Goal: Task Accomplishment & Management: Use online tool/utility

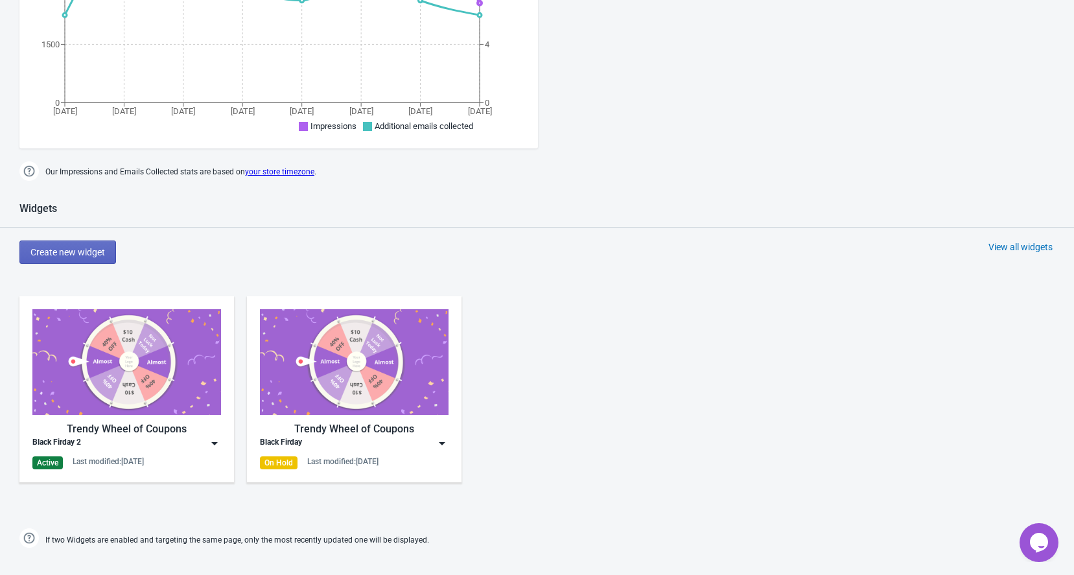
scroll to position [402, 0]
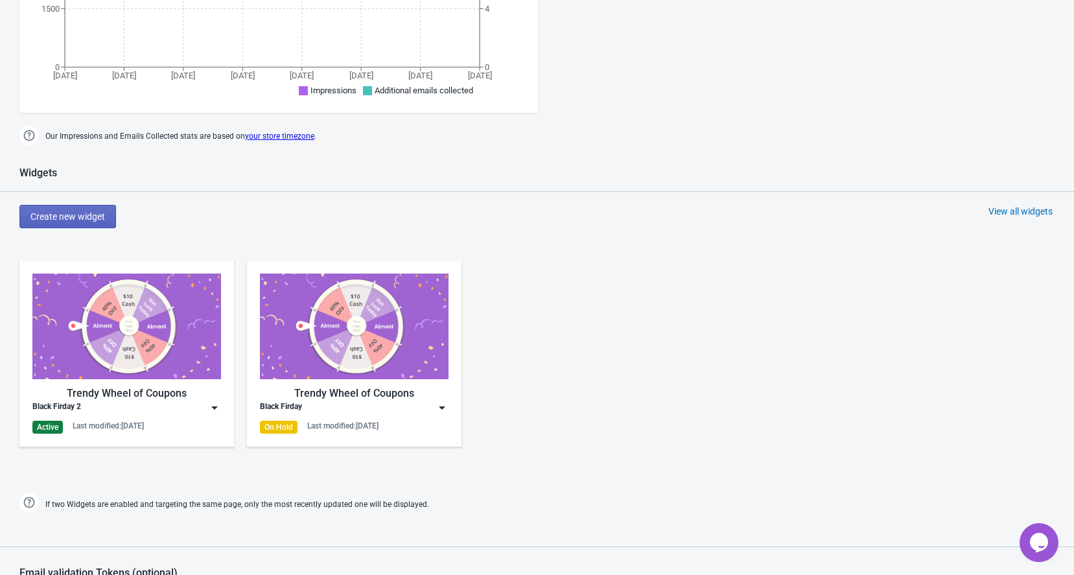
click at [146, 326] on img at bounding box center [126, 327] width 189 height 106
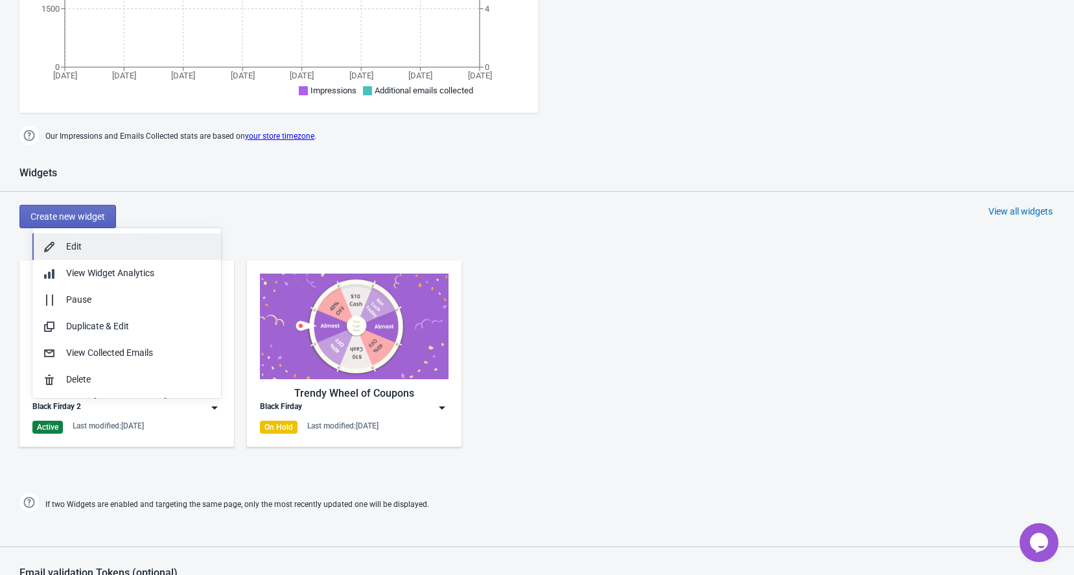
click at [113, 257] on button "Edit" at bounding box center [126, 246] width 189 height 27
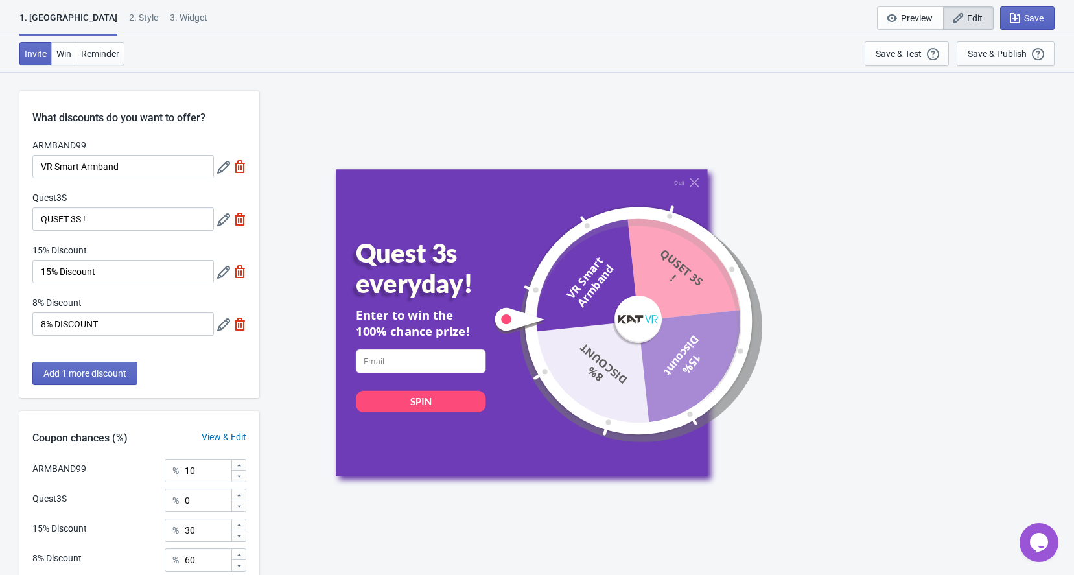
click at [224, 167] on icon at bounding box center [223, 167] width 13 height 13
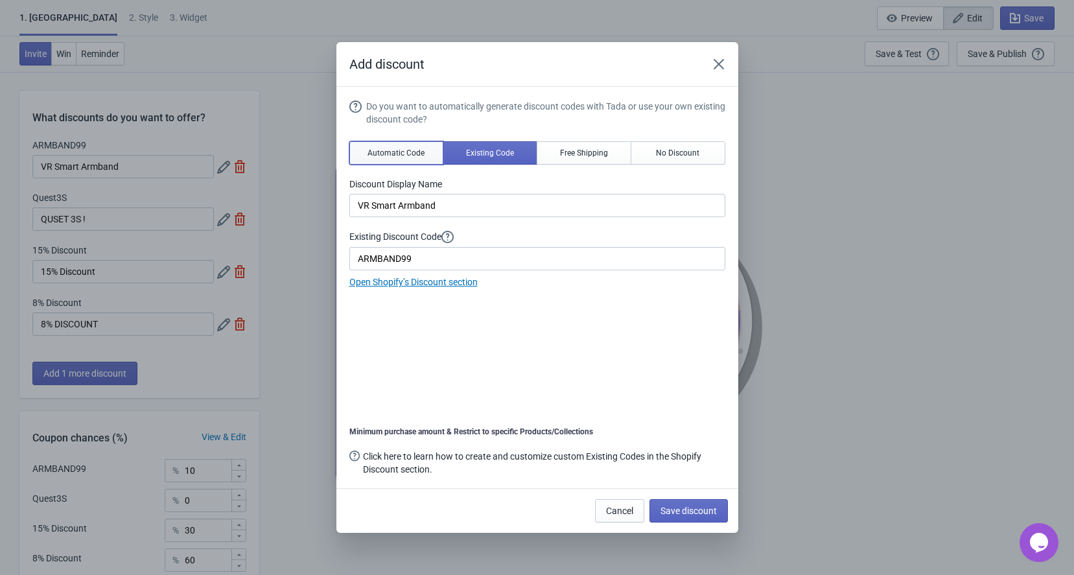
click at [408, 156] on span "Automatic Code" at bounding box center [396, 153] width 57 height 10
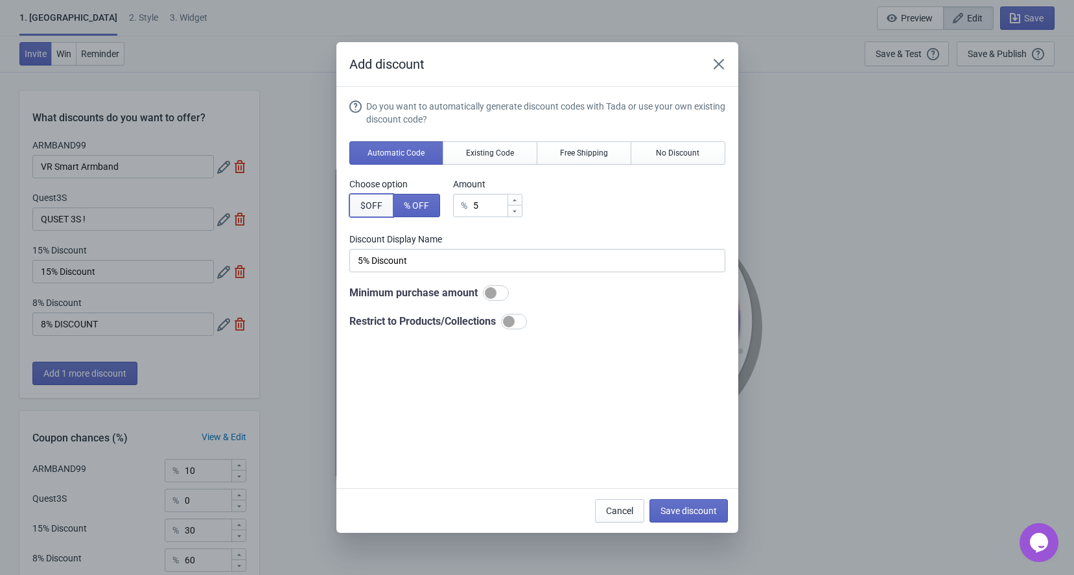
click at [370, 195] on button "$ OFF" at bounding box center [371, 205] width 44 height 23
type input "5$ Discount"
click at [489, 201] on input "5" at bounding box center [489, 205] width 36 height 23
type input "$ Discount"
type input "9"
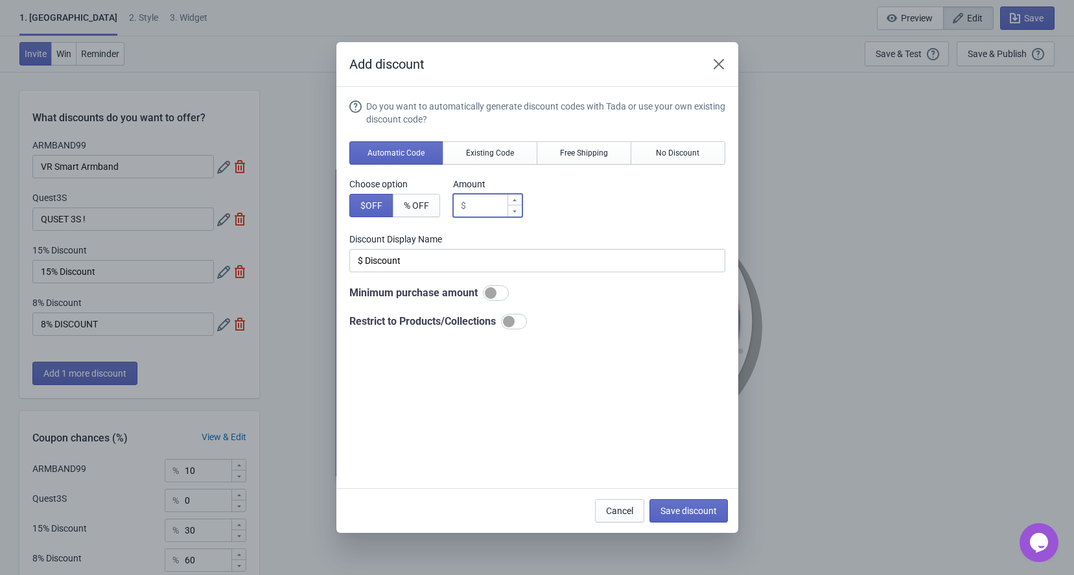
type input "9$ Discount"
type input "99"
type input "99$ Discount"
type input "99"
click at [441, 256] on input "99$ Discount" at bounding box center [537, 260] width 376 height 23
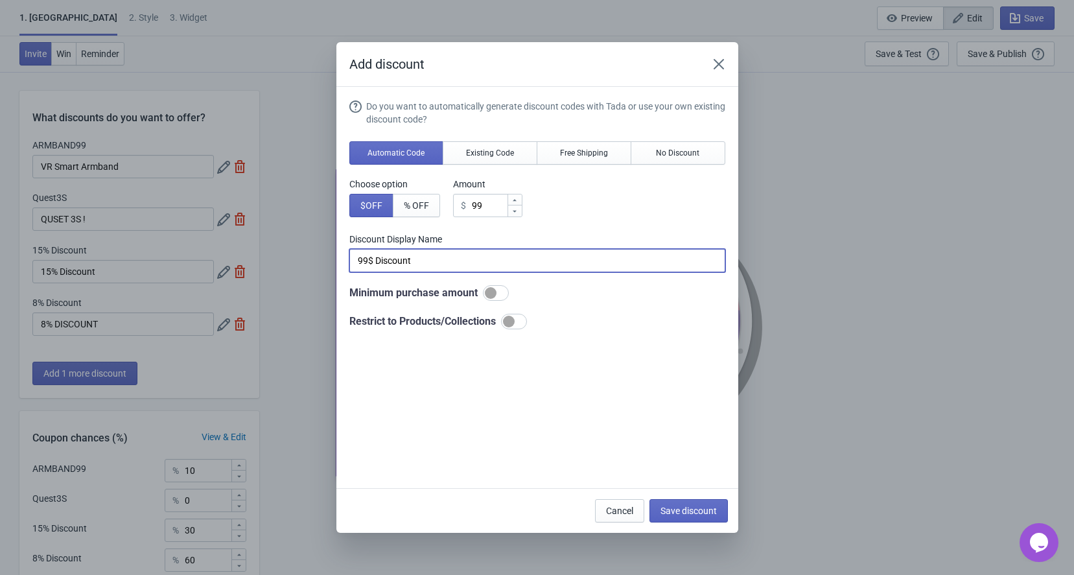
click at [514, 321] on div at bounding box center [509, 322] width 12 height 12
checkbox input "true"
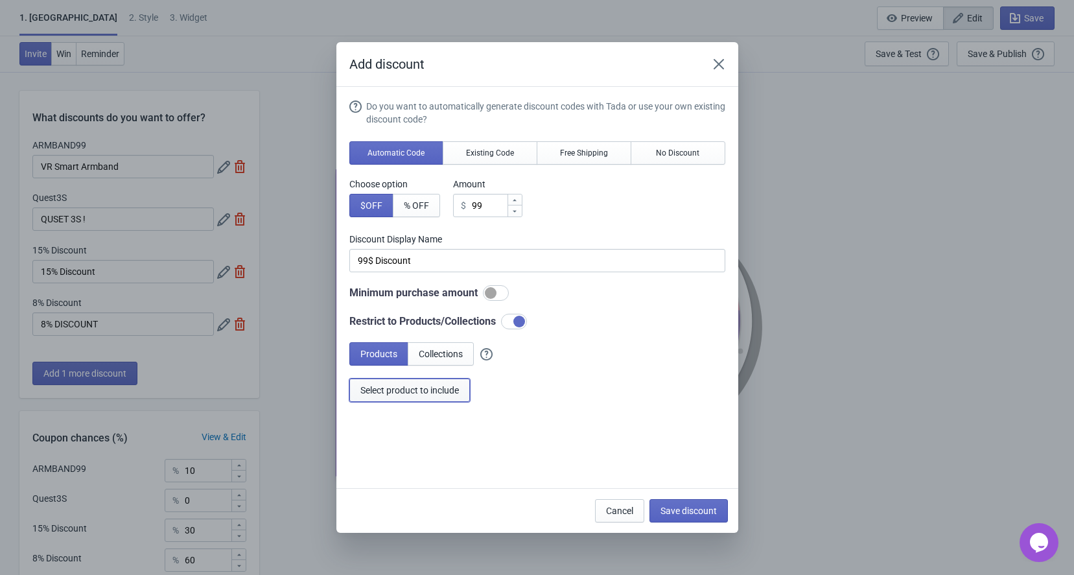
click at [419, 394] on span "Select product to include" at bounding box center [410, 390] width 99 height 10
click at [697, 504] on button "Save discount" at bounding box center [689, 510] width 78 height 23
type input "99$ Discount"
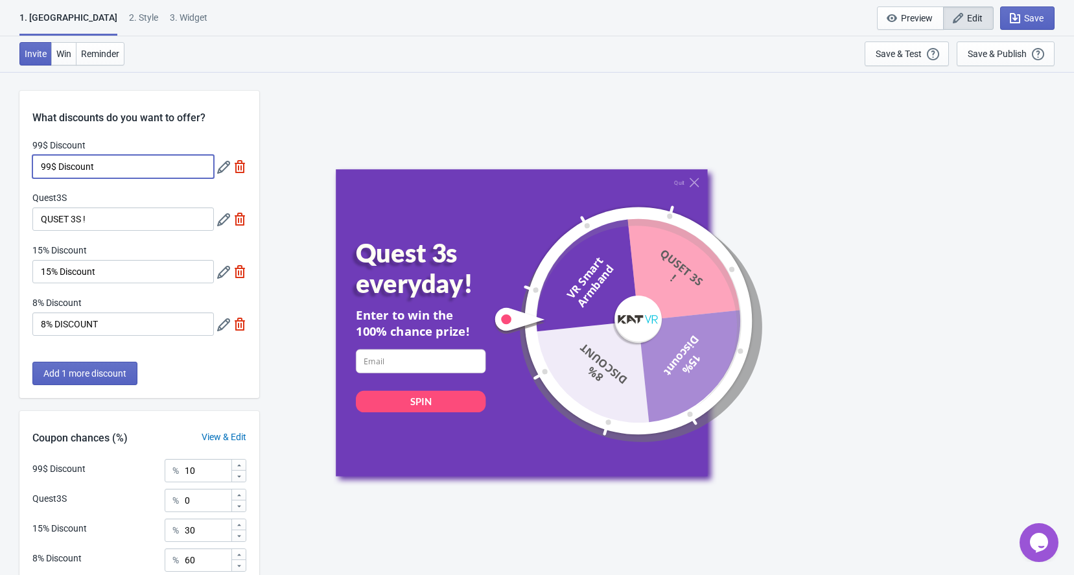
click at [166, 166] on input "99$ Discount" at bounding box center [123, 166] width 182 height 23
click at [224, 166] on icon at bounding box center [223, 167] width 13 height 13
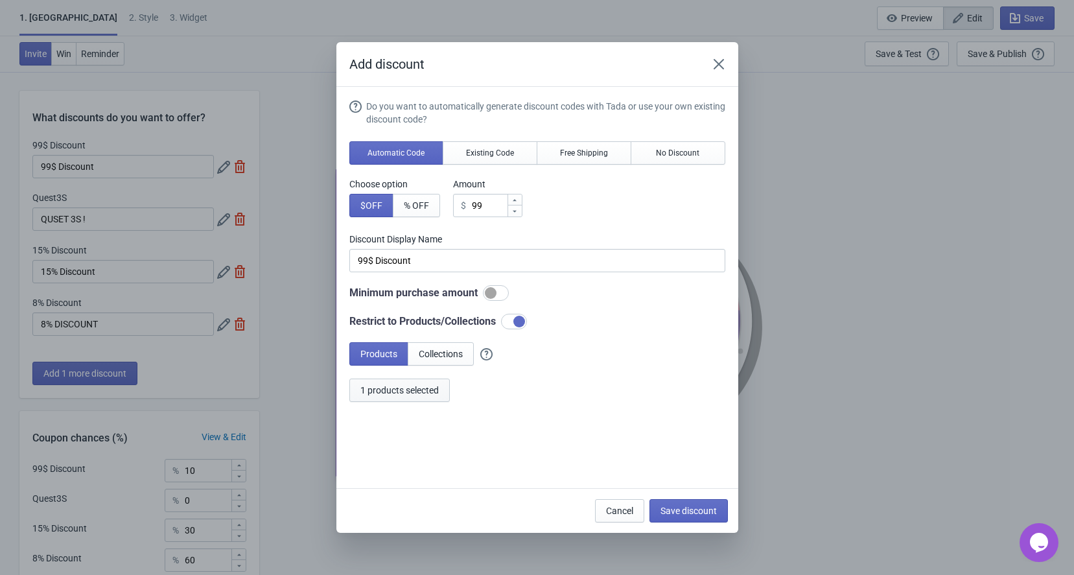
click at [391, 392] on span "1 products selected" at bounding box center [400, 390] width 78 height 10
click at [680, 514] on span "Save discount" at bounding box center [689, 511] width 56 height 10
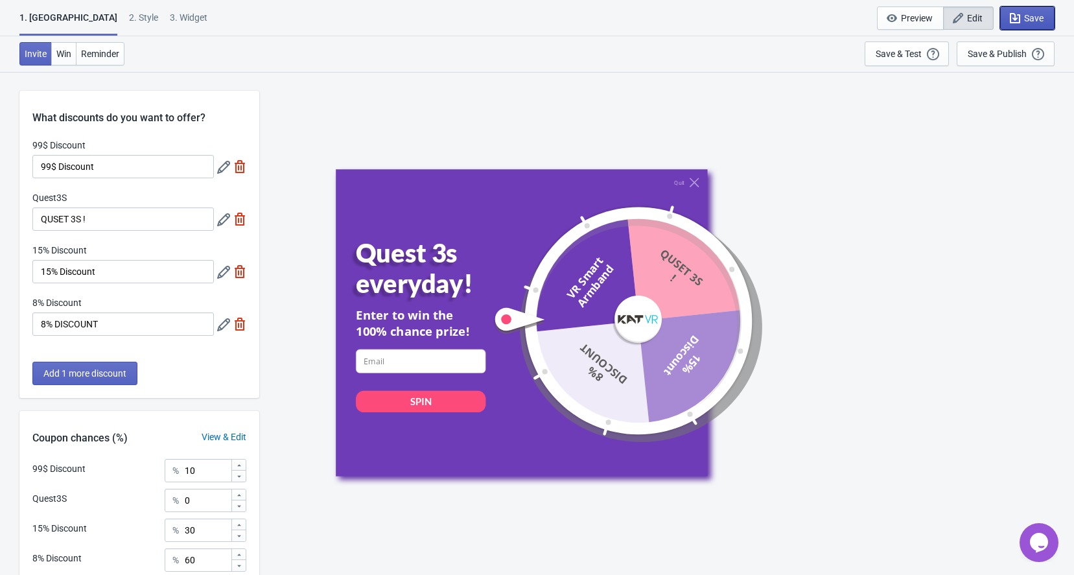
click at [1045, 11] on button "Save" at bounding box center [1028, 17] width 54 height 23
